Goal: Task Accomplishment & Management: Use online tool/utility

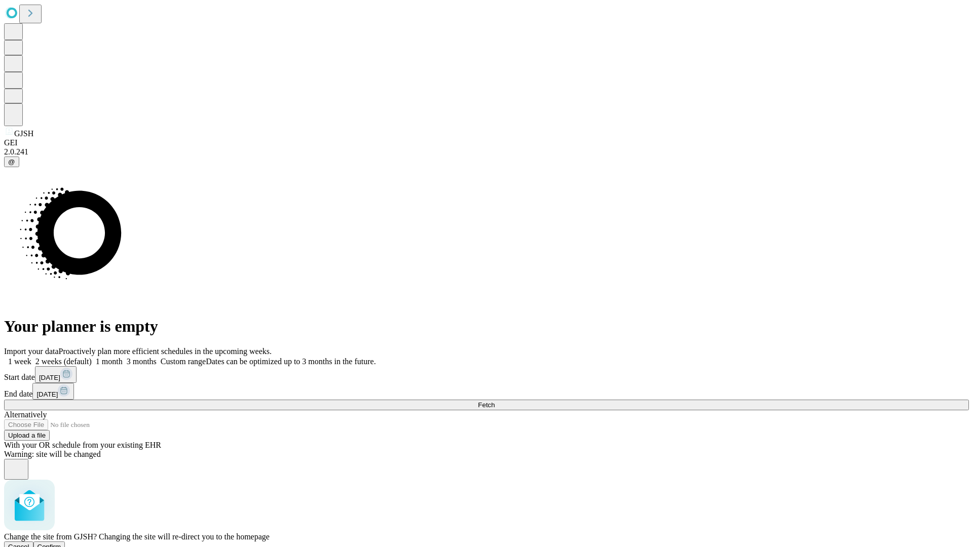
click at [61, 543] on span "Confirm" at bounding box center [49, 547] width 24 height 8
click at [92, 357] on label "2 weeks (default)" at bounding box center [61, 361] width 60 height 9
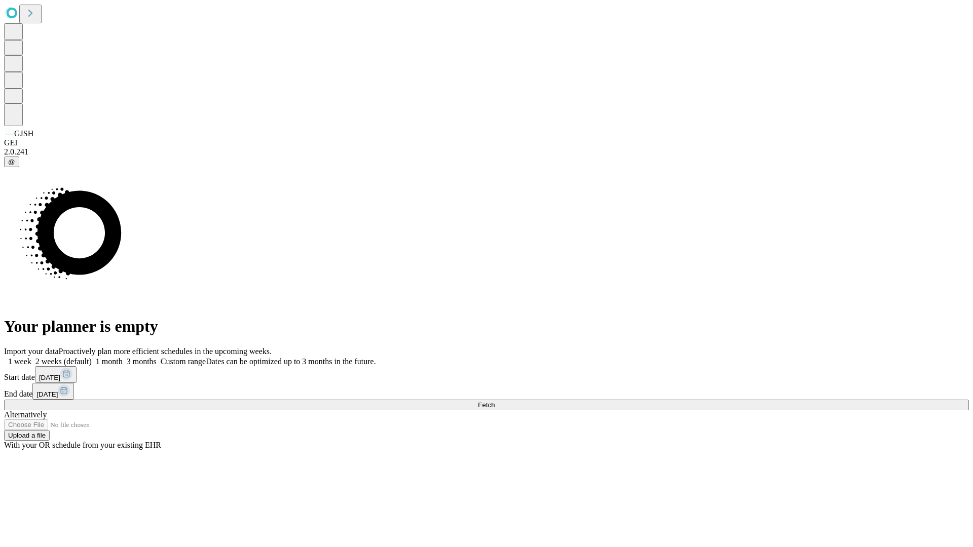
click at [494, 401] on span "Fetch" at bounding box center [486, 405] width 17 height 8
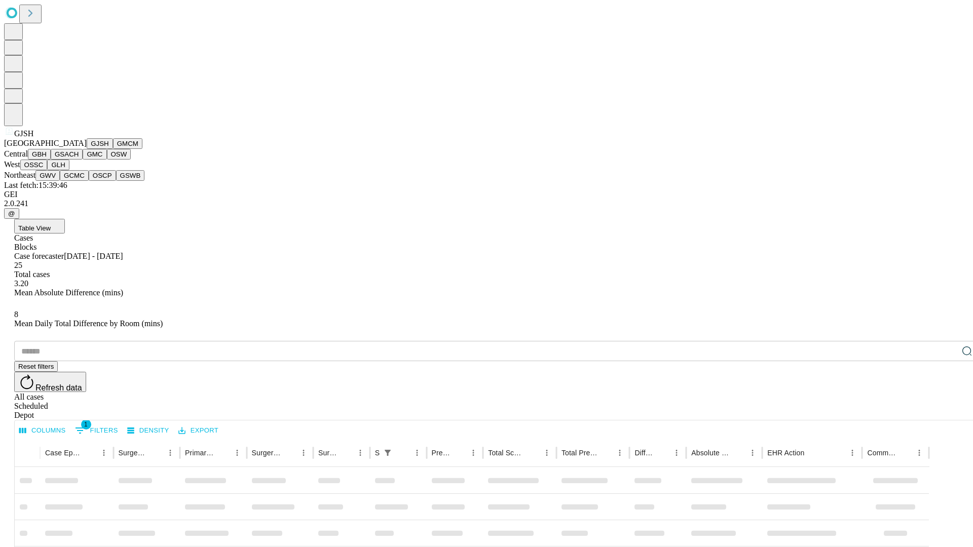
click at [113, 149] on button "GMCM" at bounding box center [127, 143] width 29 height 11
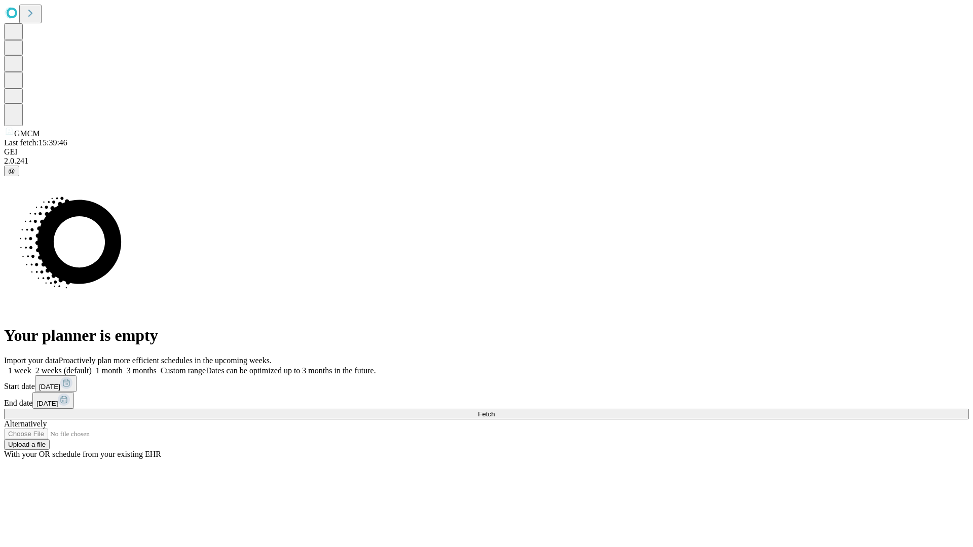
click at [92, 366] on label "2 weeks (default)" at bounding box center [61, 370] width 60 height 9
click at [494, 410] on span "Fetch" at bounding box center [486, 414] width 17 height 8
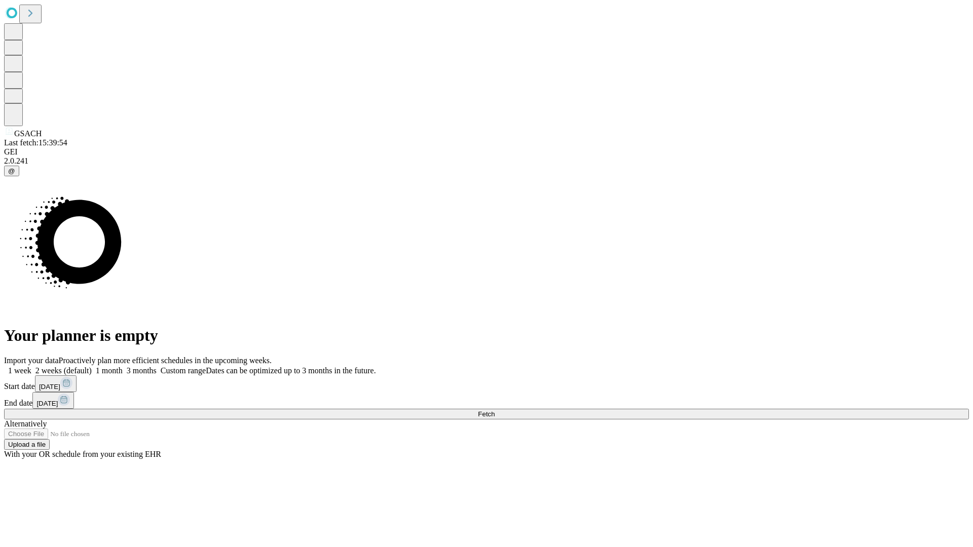
click at [494, 410] on span "Fetch" at bounding box center [486, 414] width 17 height 8
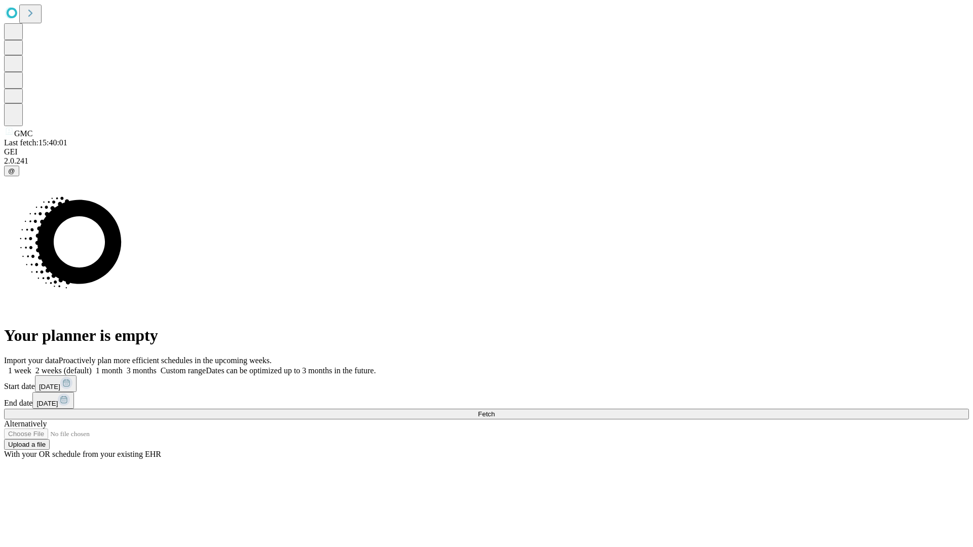
click at [494, 410] on span "Fetch" at bounding box center [486, 414] width 17 height 8
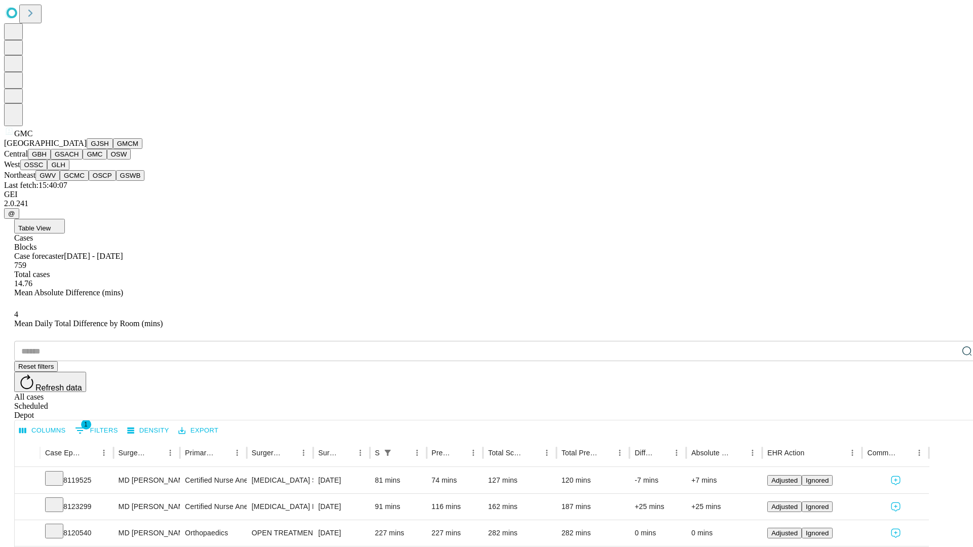
click at [107, 160] on button "OSW" at bounding box center [119, 154] width 24 height 11
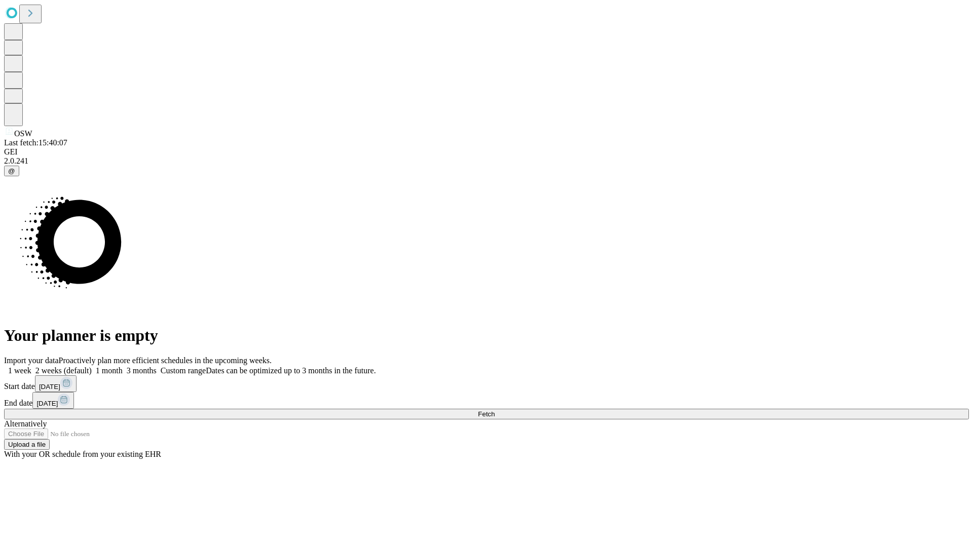
click at [494, 410] on span "Fetch" at bounding box center [486, 414] width 17 height 8
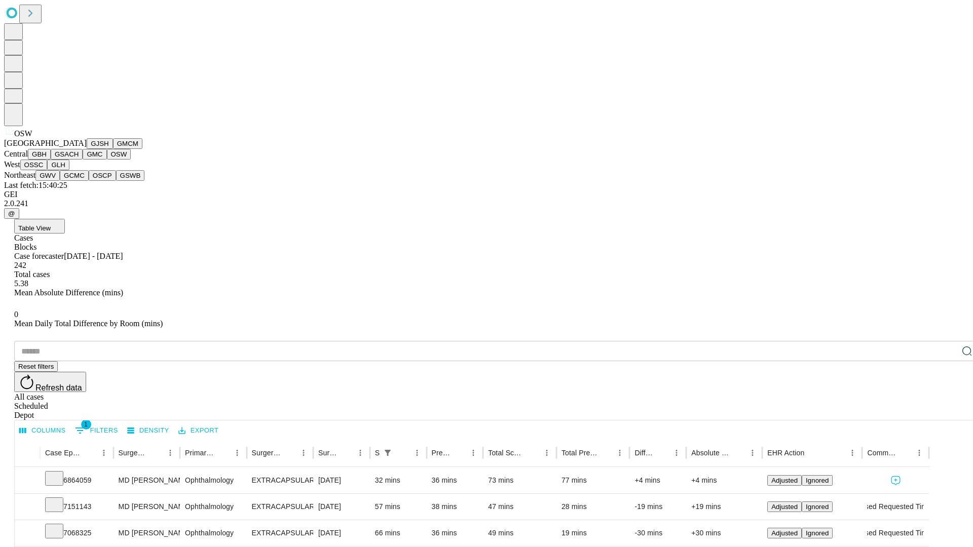
click at [48, 170] on button "OSSC" at bounding box center [33, 165] width 27 height 11
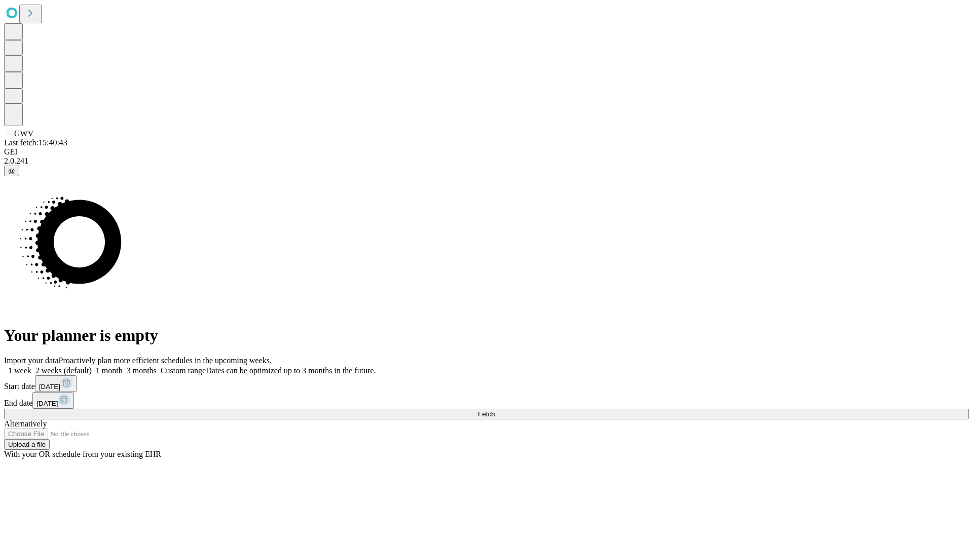
click at [92, 366] on label "2 weeks (default)" at bounding box center [61, 370] width 60 height 9
click at [494, 410] on span "Fetch" at bounding box center [486, 414] width 17 height 8
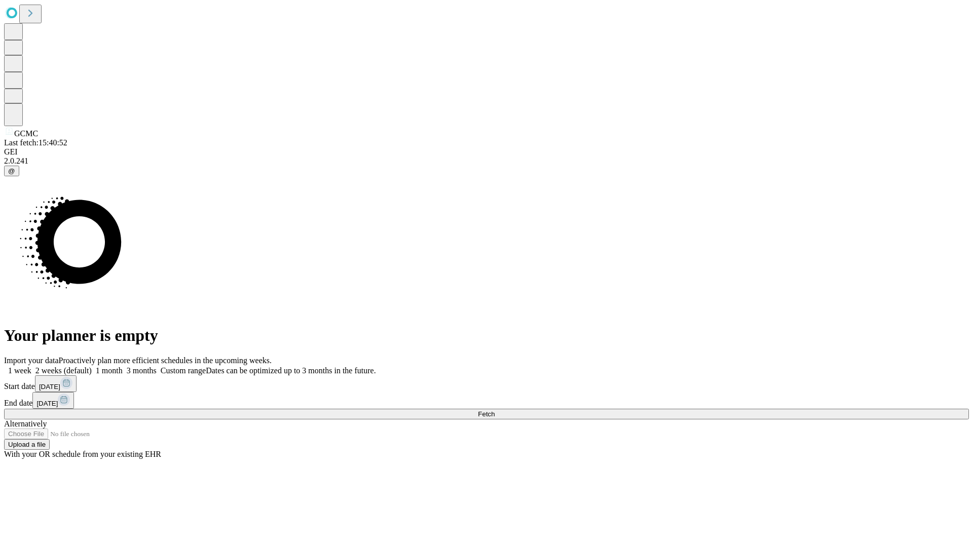
click at [92, 366] on label "2 weeks (default)" at bounding box center [61, 370] width 60 height 9
click at [494, 410] on span "Fetch" at bounding box center [486, 414] width 17 height 8
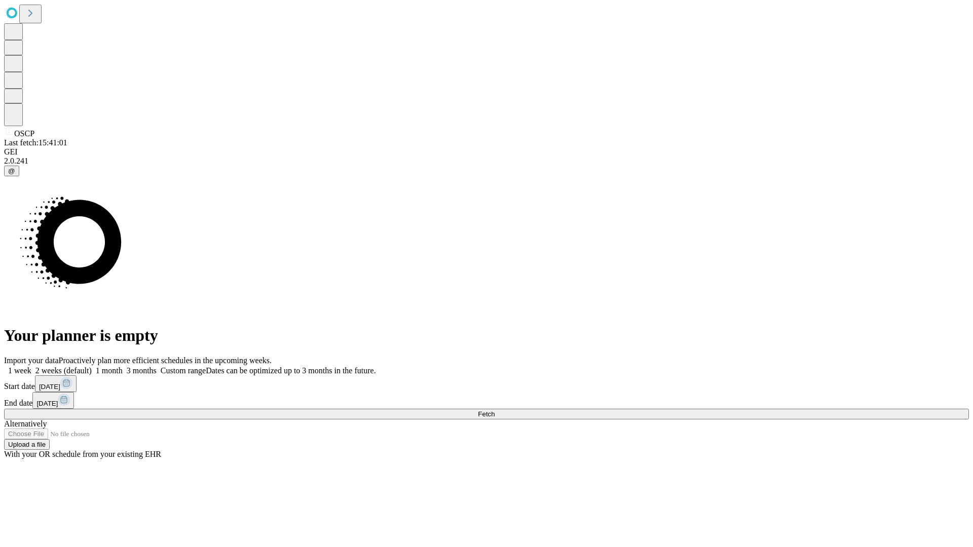
click at [92, 366] on label "2 weeks (default)" at bounding box center [61, 370] width 60 height 9
click at [494, 410] on span "Fetch" at bounding box center [486, 414] width 17 height 8
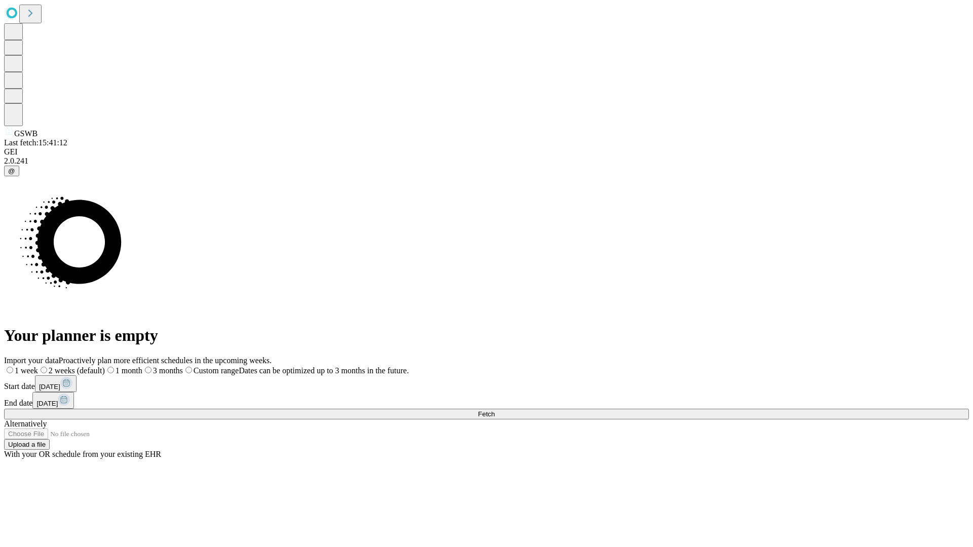
click at [105, 366] on label "2 weeks (default)" at bounding box center [71, 370] width 67 height 9
click at [494, 410] on span "Fetch" at bounding box center [486, 414] width 17 height 8
